Goal: Communication & Community: Connect with others

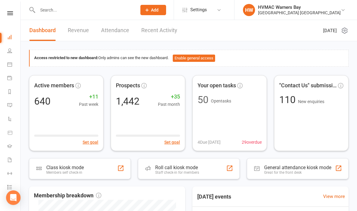
click at [316, 5] on div "HVMAC Warners Bay" at bounding box center [299, 7] width 83 height 5
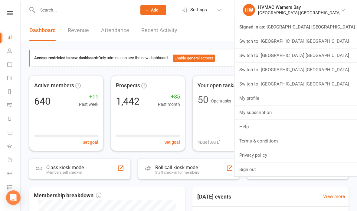
click at [334, 67] on link "Switch to: [GEOGRAPHIC_DATA] [GEOGRAPHIC_DATA]" at bounding box center [296, 70] width 123 height 14
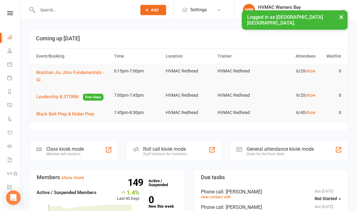
click at [70, 10] on input "text" at bounding box center [84, 10] width 97 height 8
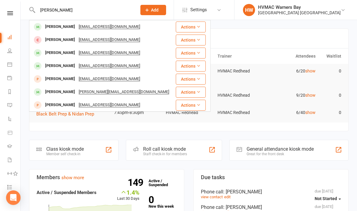
type input "[PERSON_NAME]"
click at [94, 25] on div "[EMAIL_ADDRESS][DOMAIN_NAME]" at bounding box center [109, 26] width 65 height 9
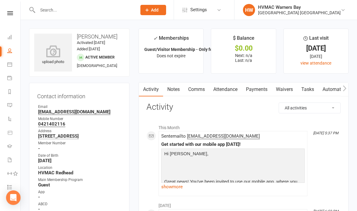
click at [346, 87] on icon "button" at bounding box center [344, 88] width 3 height 6
click at [346, 90] on icon "button" at bounding box center [345, 88] width 4 height 6
click at [336, 88] on link "Mobile App" at bounding box center [337, 89] width 33 height 14
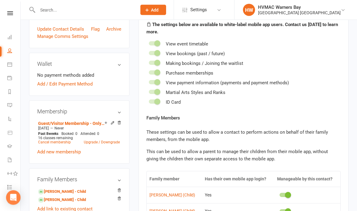
scroll to position [197, 0]
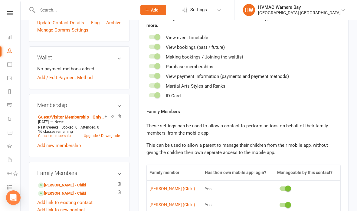
click at [68, 188] on link "[PERSON_NAME] - Child" at bounding box center [62, 185] width 48 height 6
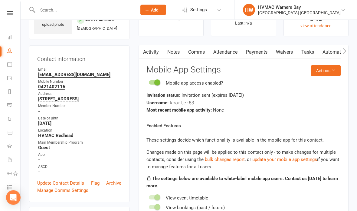
scroll to position [47, 0]
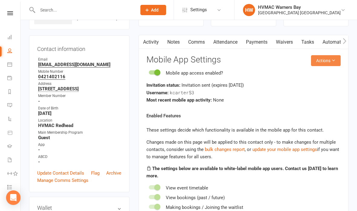
click at [322, 59] on button "Actions" at bounding box center [326, 60] width 30 height 11
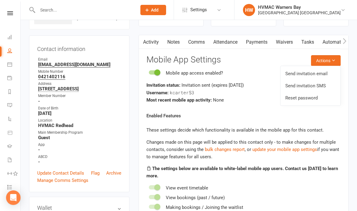
click at [303, 74] on link "Send invitation email" at bounding box center [311, 73] width 60 height 12
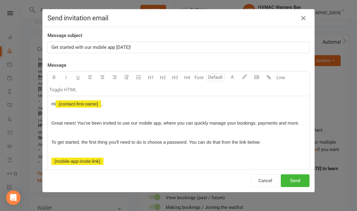
click at [265, 186] on button "Cancel" at bounding box center [265, 180] width 28 height 13
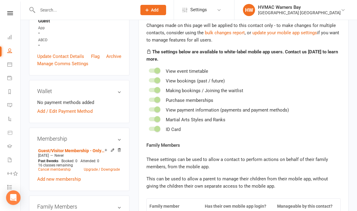
scroll to position [146, 0]
